Goal: Task Accomplishment & Management: Use online tool/utility

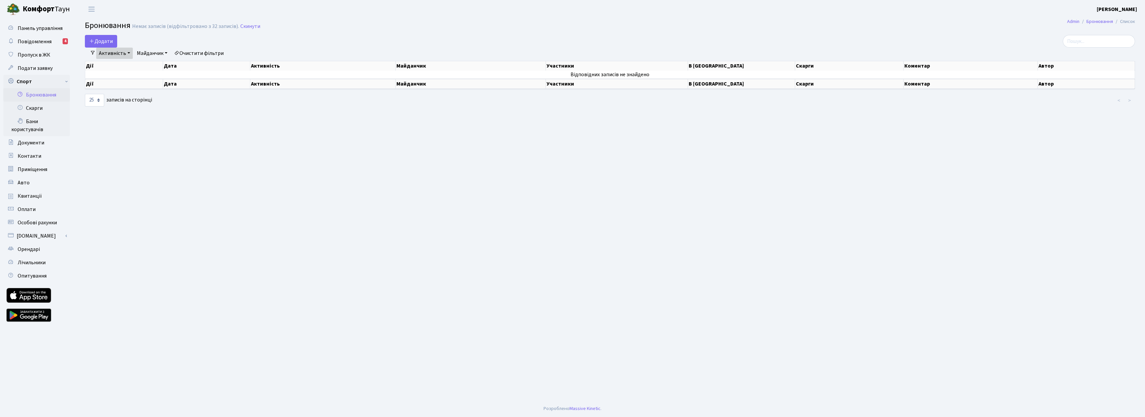
select select "25"
click at [88, 39] on button "Додати" at bounding box center [101, 41] width 32 height 13
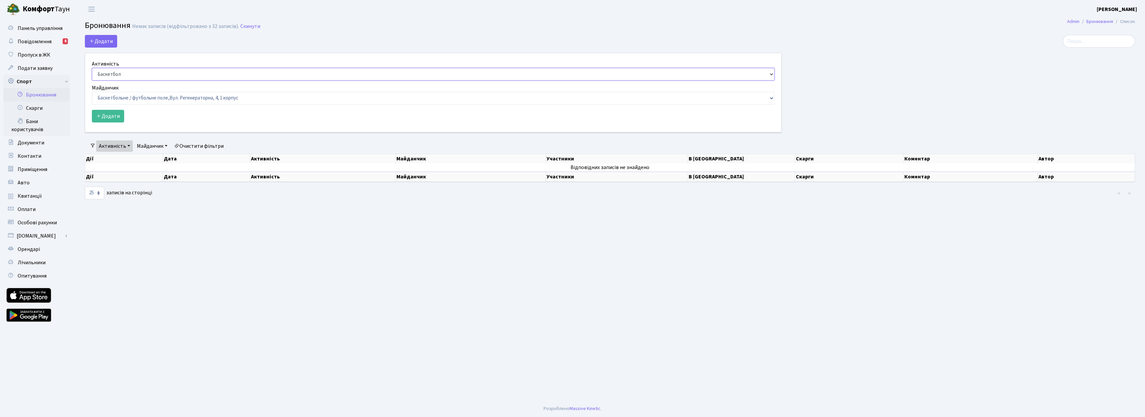
click at [304, 75] on select "Баскетбол Волейбол Йога Катання на роликах Настільний теніс Теніс Футбол Фітнес" at bounding box center [433, 74] width 683 height 13
select select "7"
click at [92, 68] on select "Баскетбол Волейбол Йога Катання на роликах Настільний теніс Теніс Футбол Фітнес" at bounding box center [433, 74] width 683 height 13
click at [278, 101] on select "Баскетбольне / футбольне поле, Вул. Регенераторна, 4, 1 корпус Баскетбольне пол…" at bounding box center [433, 98] width 683 height 13
select select "13"
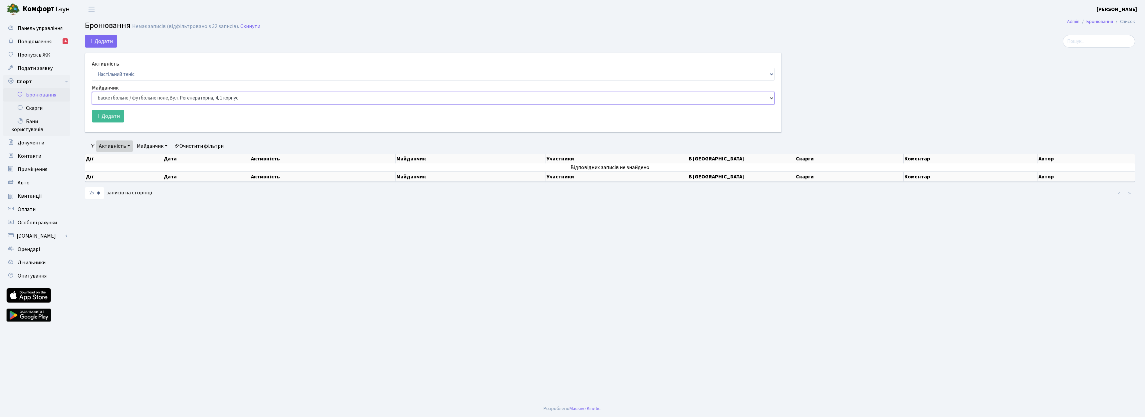
click at [92, 92] on select "Баскетбольне / футбольне поле, Вул. Регенераторна, 4, 1 корпус Баскетбольне пол…" at bounding box center [433, 98] width 683 height 13
click at [117, 120] on button "Додати" at bounding box center [108, 116] width 32 height 13
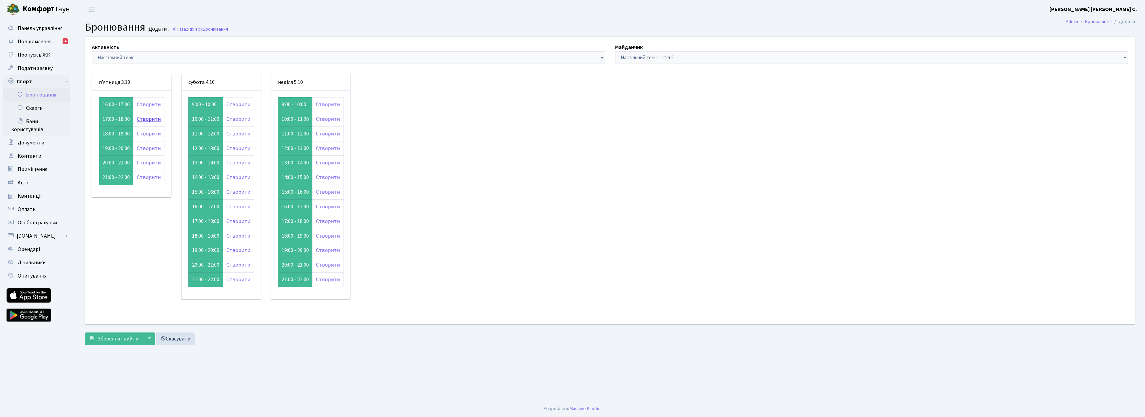
click at [154, 122] on link "Створити" at bounding box center [149, 119] width 24 height 7
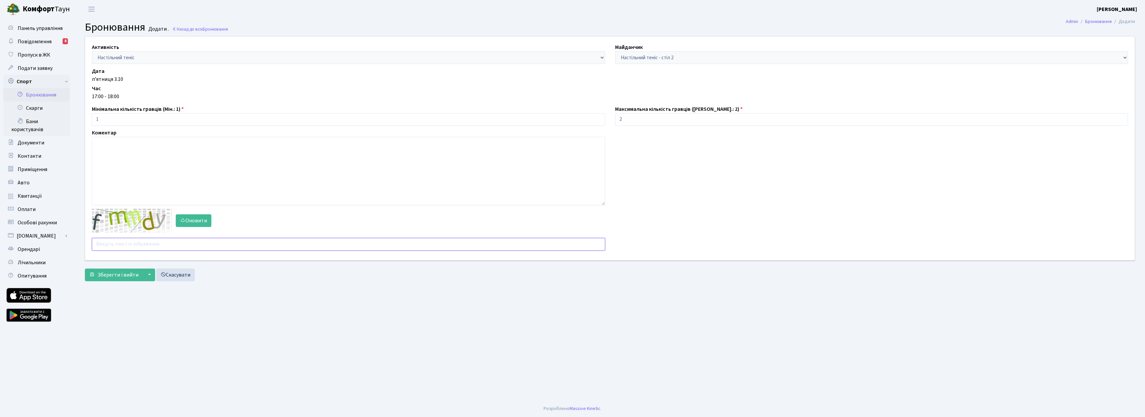
click at [104, 242] on input "text" at bounding box center [348, 244] width 513 height 13
type input "о"
type input "jaeau"
click at [109, 279] on button "Зберегти і вийти" at bounding box center [114, 275] width 58 height 13
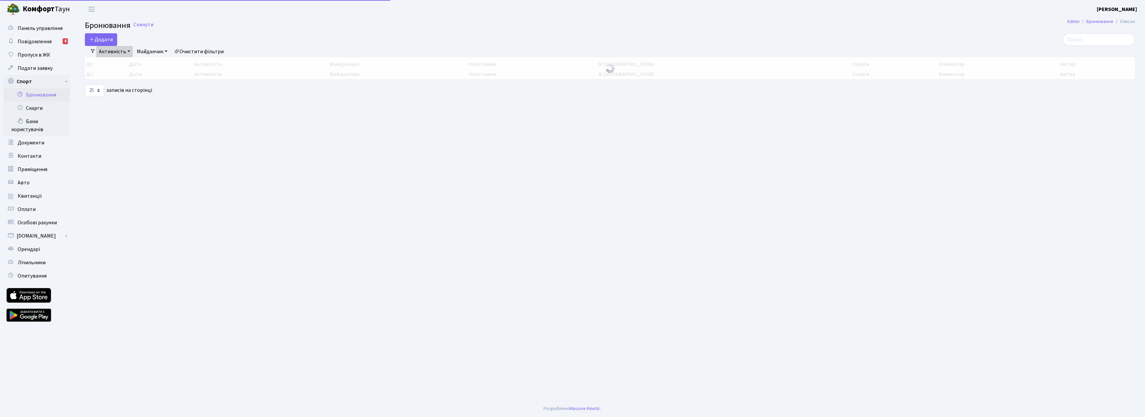
select select "25"
